Goal: Entertainment & Leisure: Consume media (video, audio)

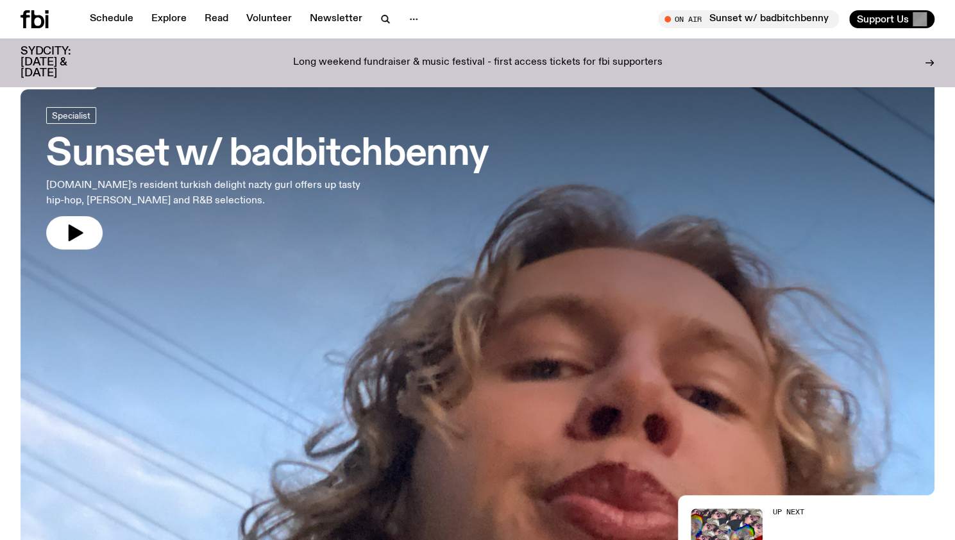
scroll to position [442, 0]
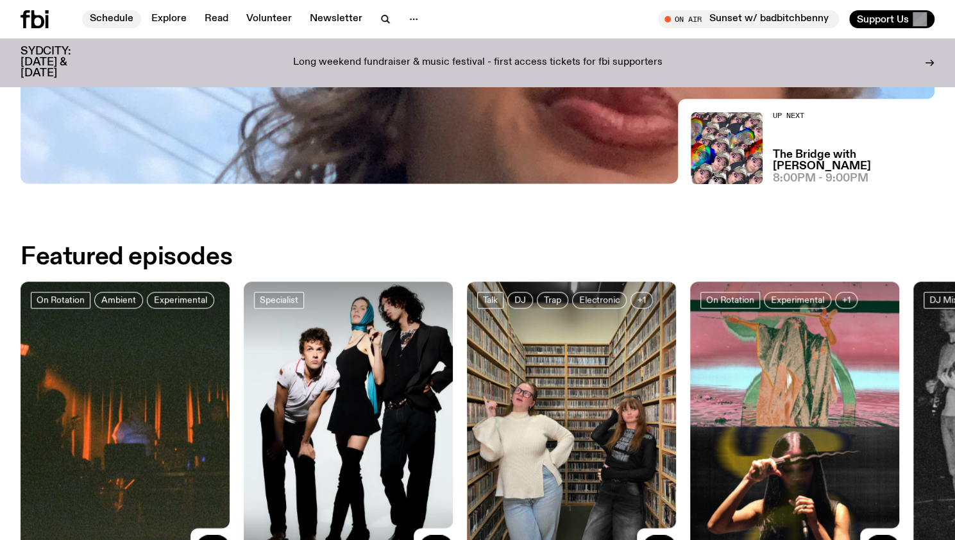
click at [103, 17] on link "Schedule" at bounding box center [111, 19] width 59 height 18
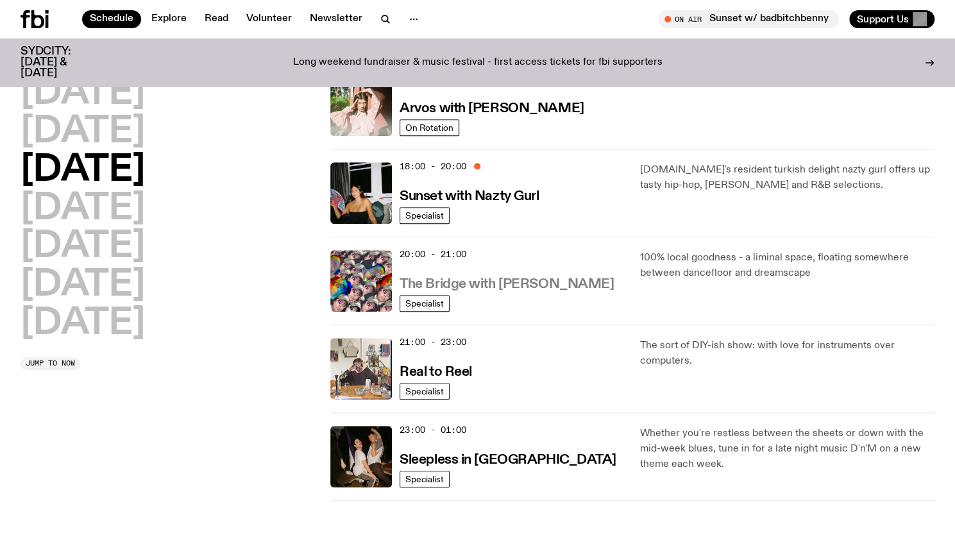
scroll to position [489, 0]
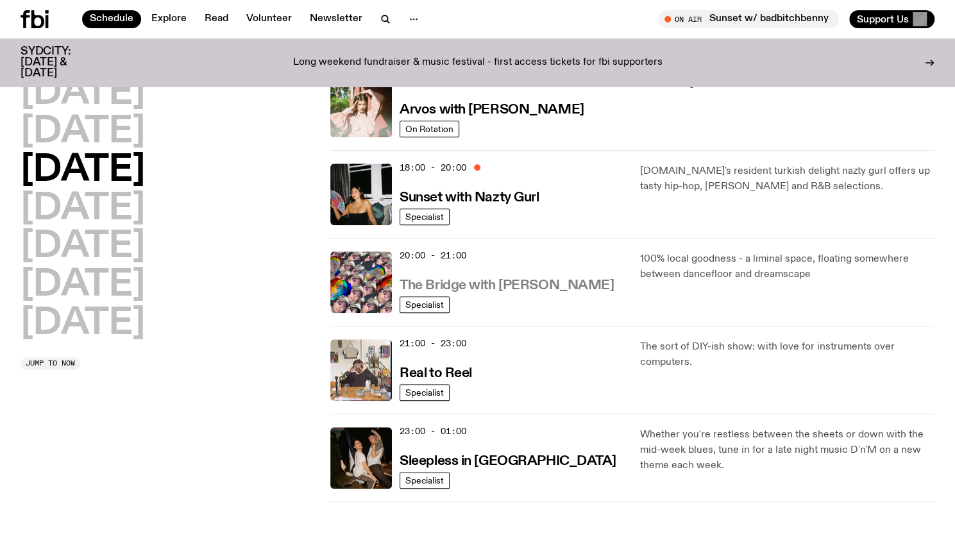
click at [500, 285] on h3 "The Bridge with [PERSON_NAME]" at bounding box center [507, 285] width 214 height 13
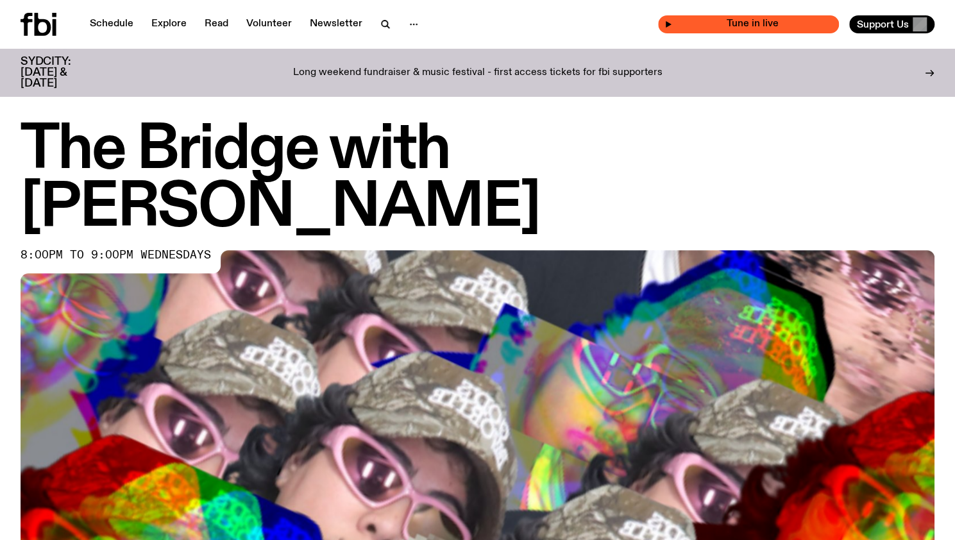
click at [683, 31] on div "Tune in live" at bounding box center [748, 24] width 181 height 18
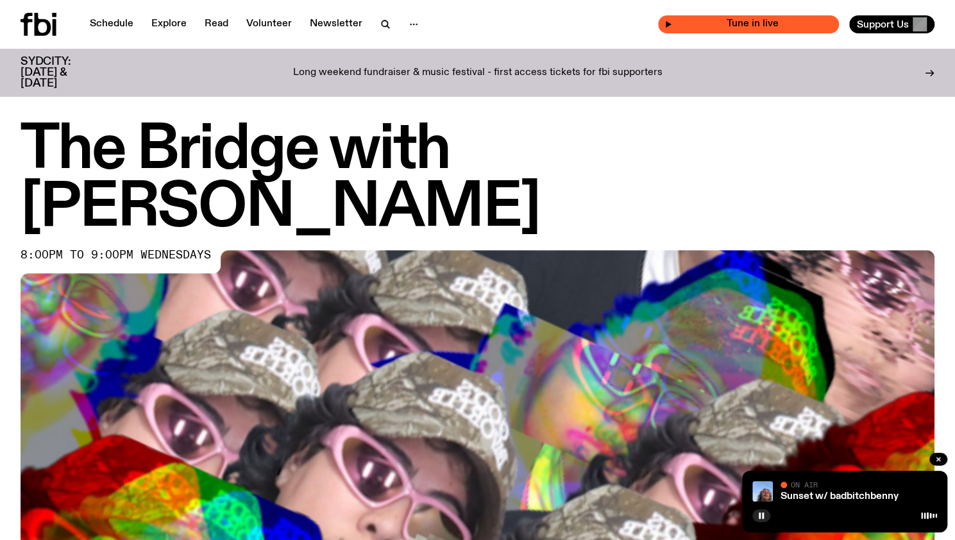
click at [796, 27] on span "Tune in live" at bounding box center [752, 24] width 160 height 10
click at [759, 517] on rect "button" at bounding box center [760, 515] width 2 height 6
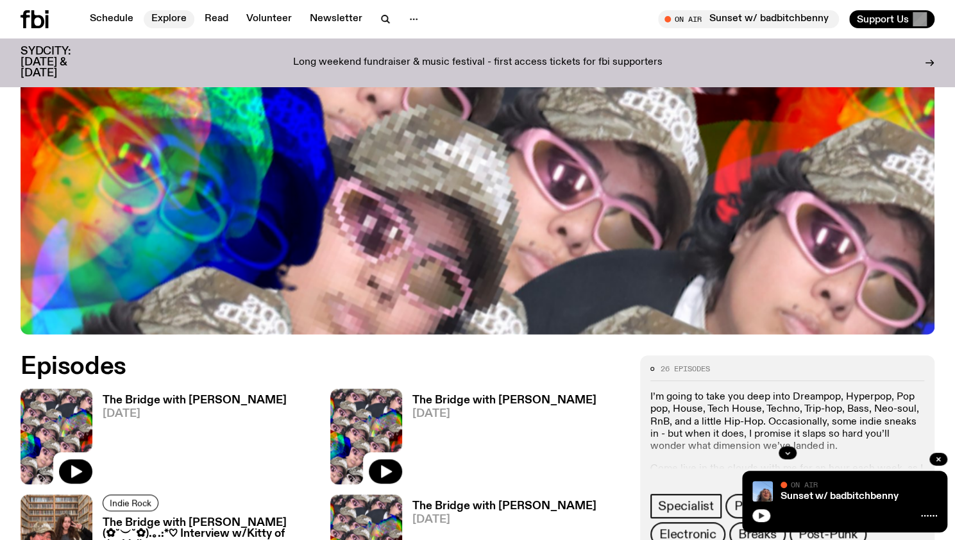
scroll to position [414, 0]
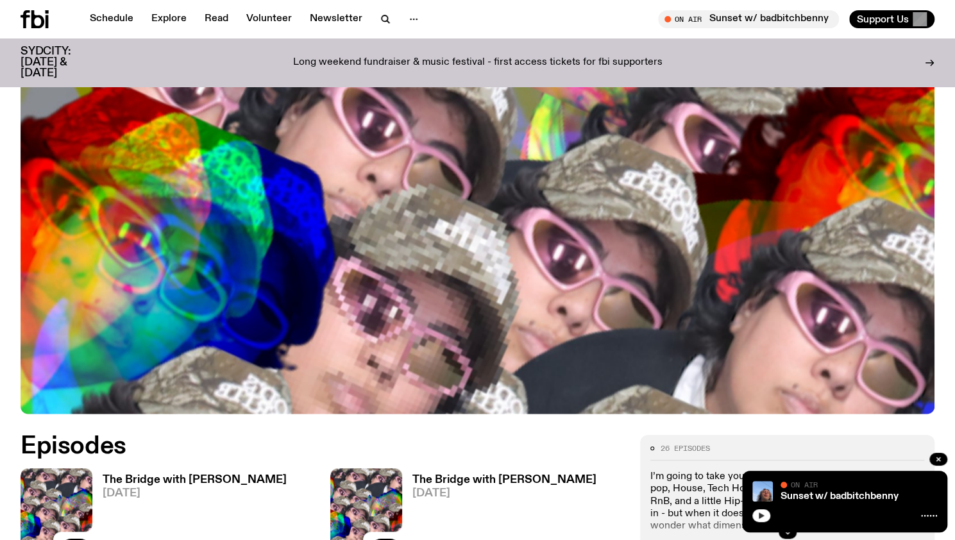
scroll to position [339, 0]
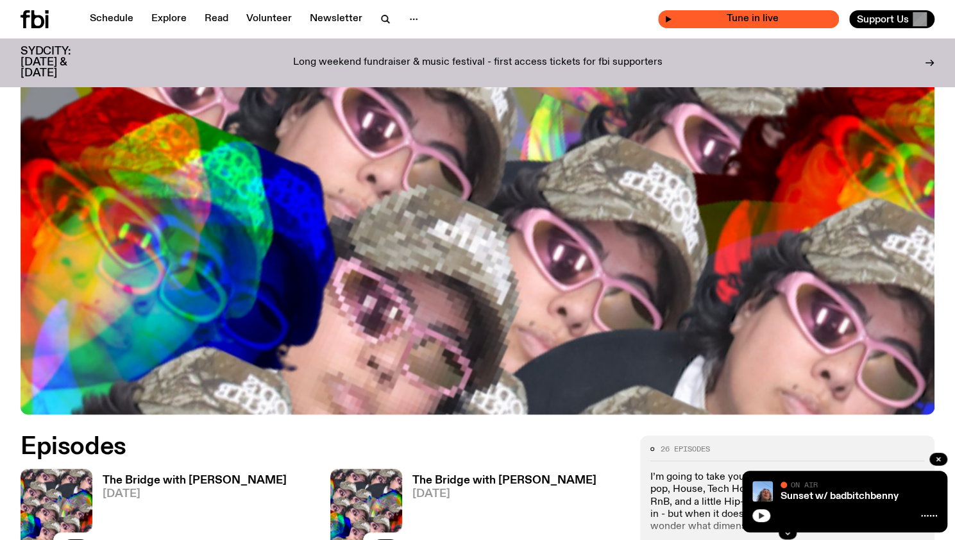
click at [766, 16] on span "Tune in live" at bounding box center [752, 19] width 160 height 10
click at [758, 514] on icon "button" at bounding box center [761, 516] width 8 height 8
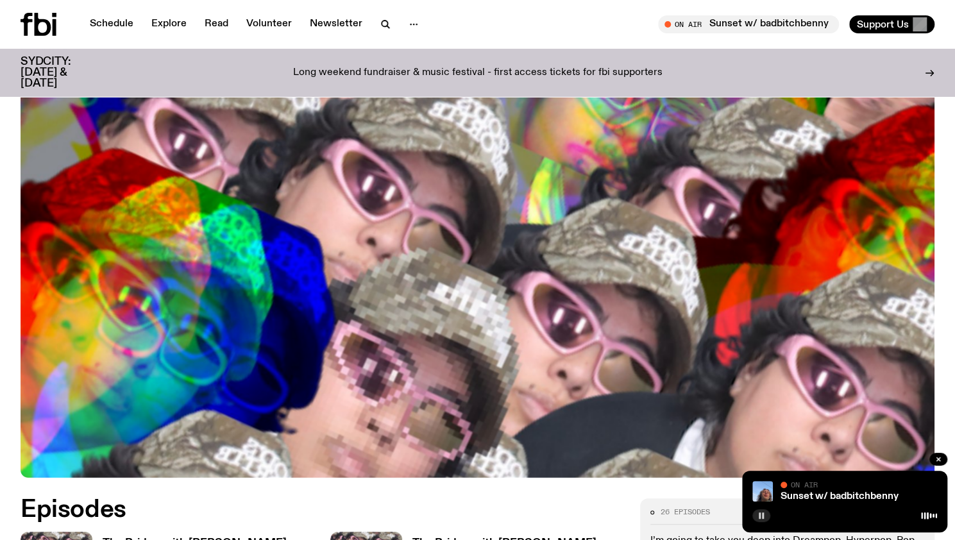
scroll to position [0, 0]
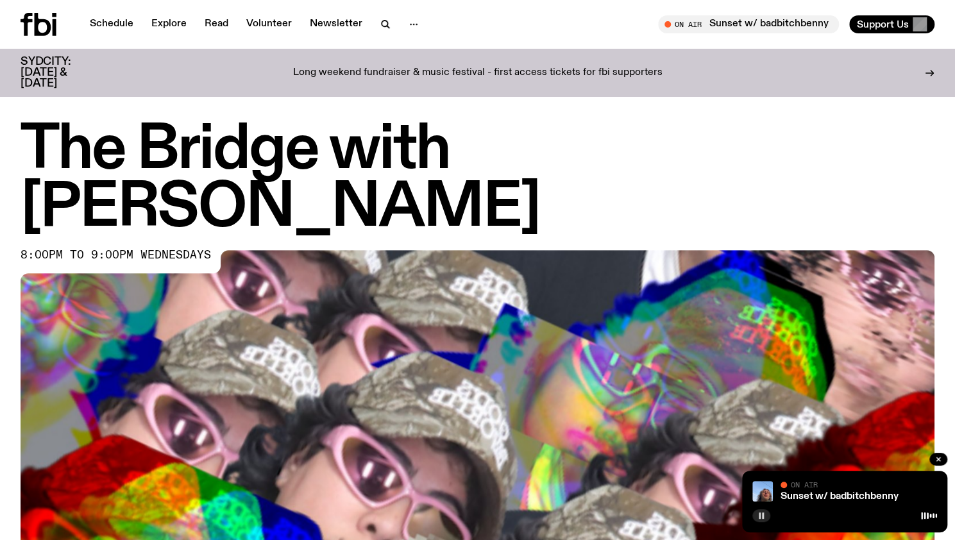
click at [764, 512] on icon "button" at bounding box center [761, 516] width 8 height 8
click at [761, 521] on button "button" at bounding box center [761, 515] width 18 height 13
click at [761, 516] on icon "button" at bounding box center [761, 516] width 8 height 8
click at [40, 22] on icon at bounding box center [43, 24] width 17 height 23
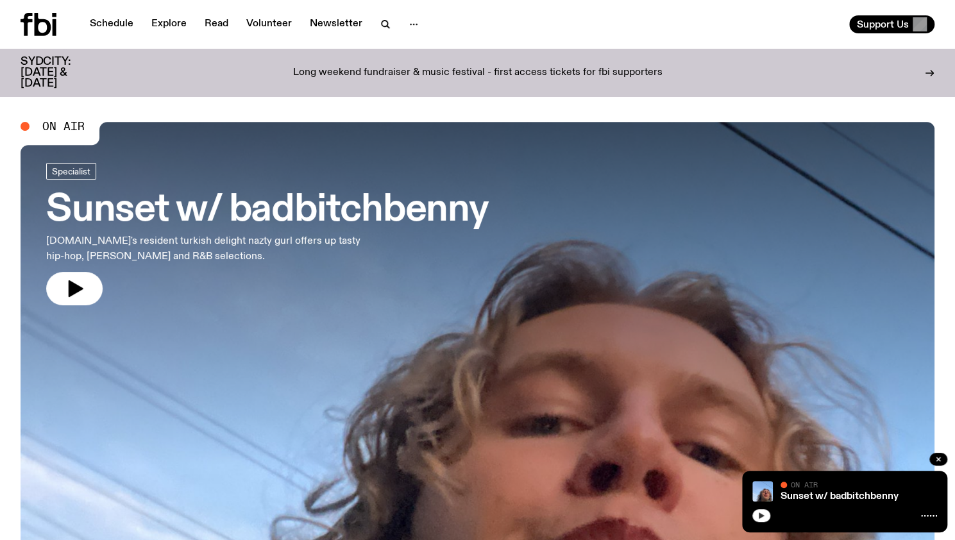
click at [766, 512] on button "button" at bounding box center [761, 515] width 18 height 13
